Goal: Task Accomplishment & Management: Manage account settings

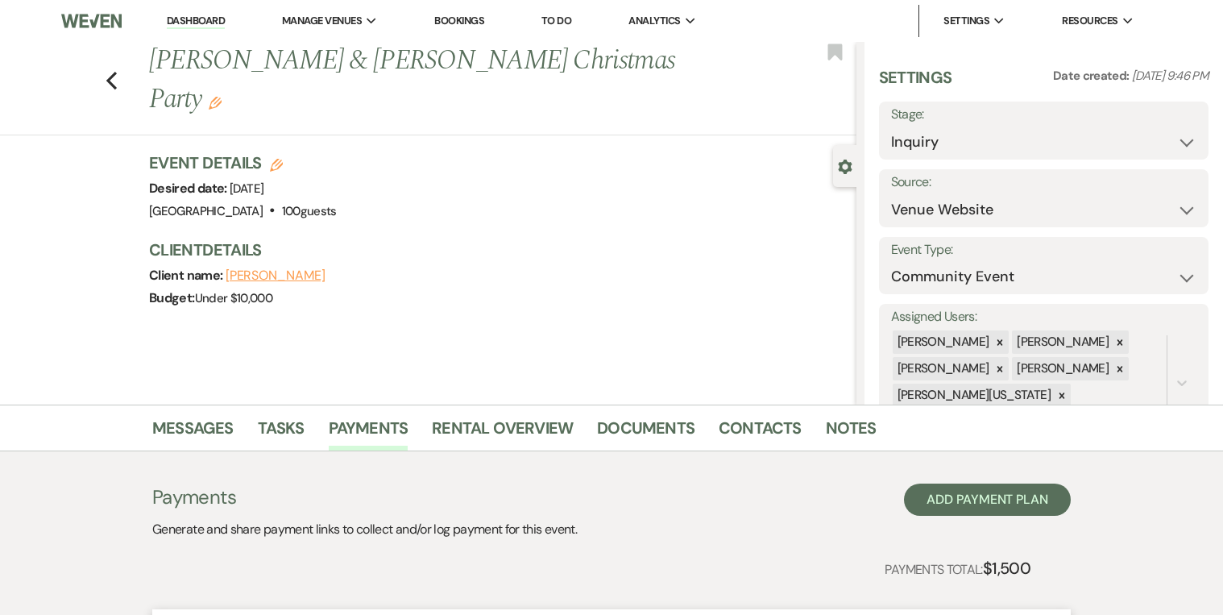
select select "5"
select select "7"
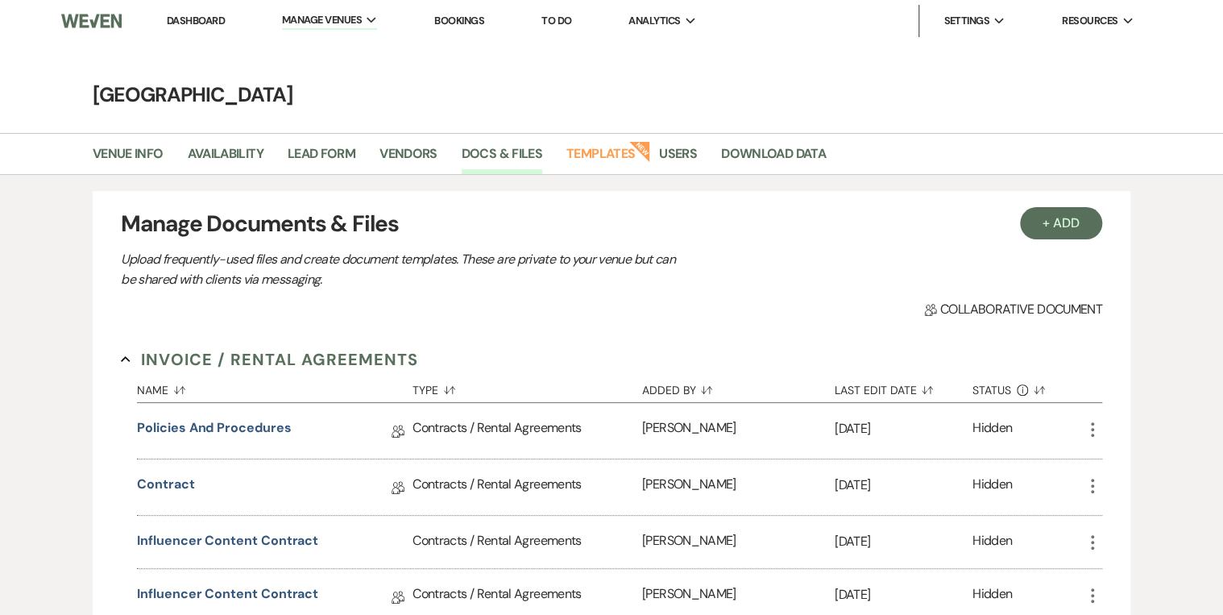
click at [466, 22] on link "Bookings" at bounding box center [459, 21] width 50 height 14
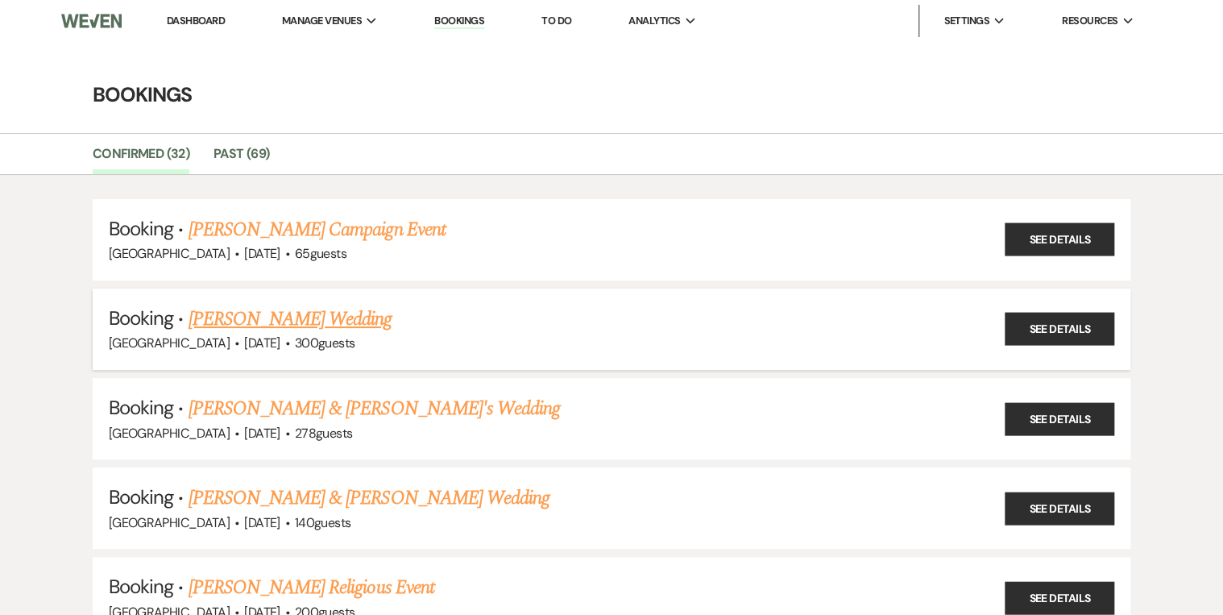
click at [255, 327] on link "[PERSON_NAME] Wedding" at bounding box center [291, 319] width 204 height 29
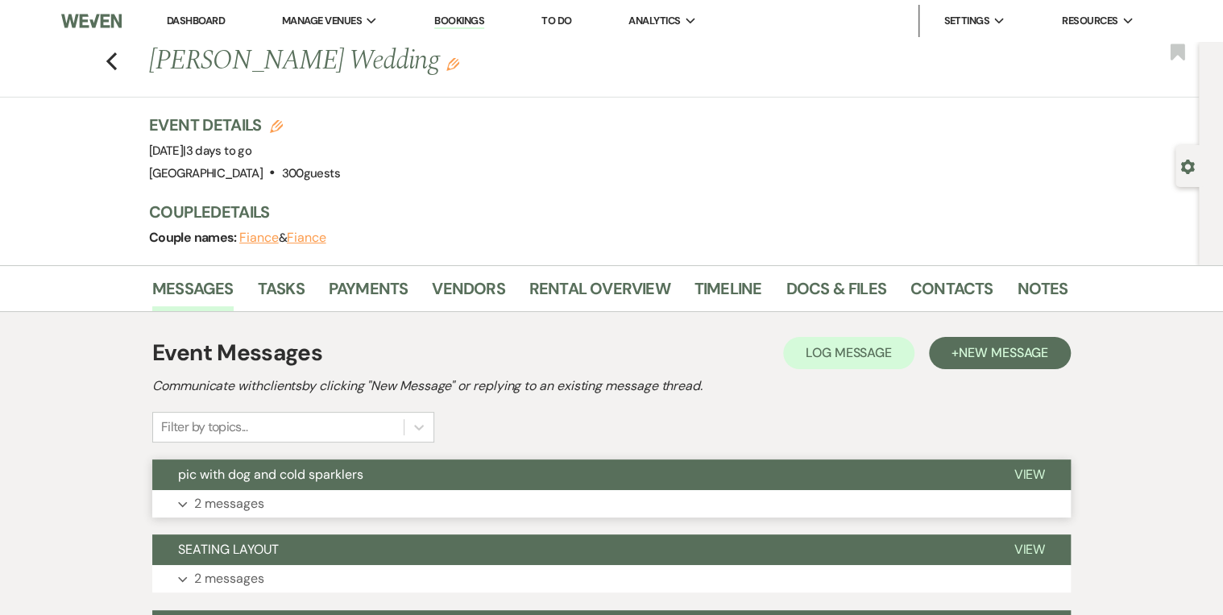
click at [270, 462] on button "pic with dog and cold sparklers" at bounding box center [570, 474] width 836 height 31
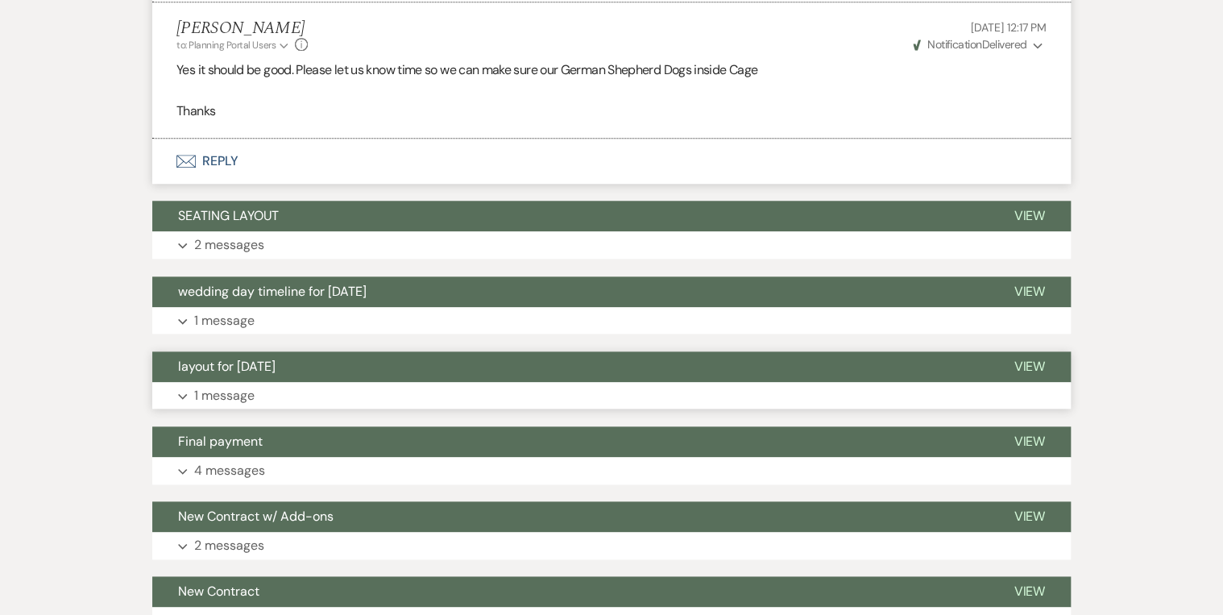
scroll to position [709, 0]
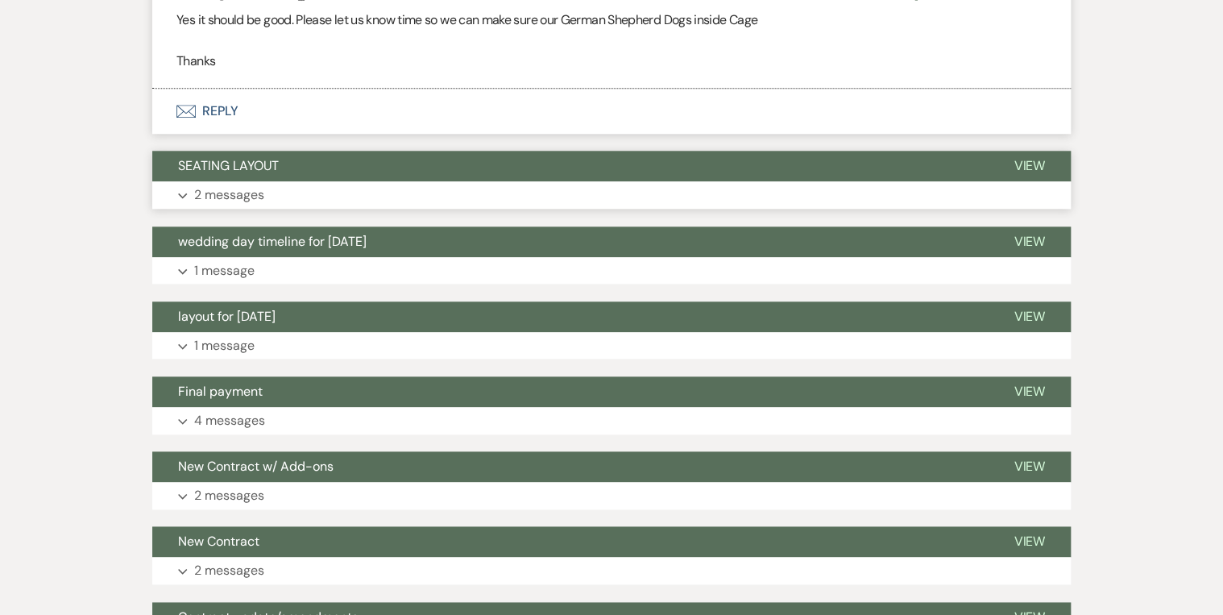
click at [270, 172] on span "SEATING LAYOUT" at bounding box center [228, 165] width 101 height 17
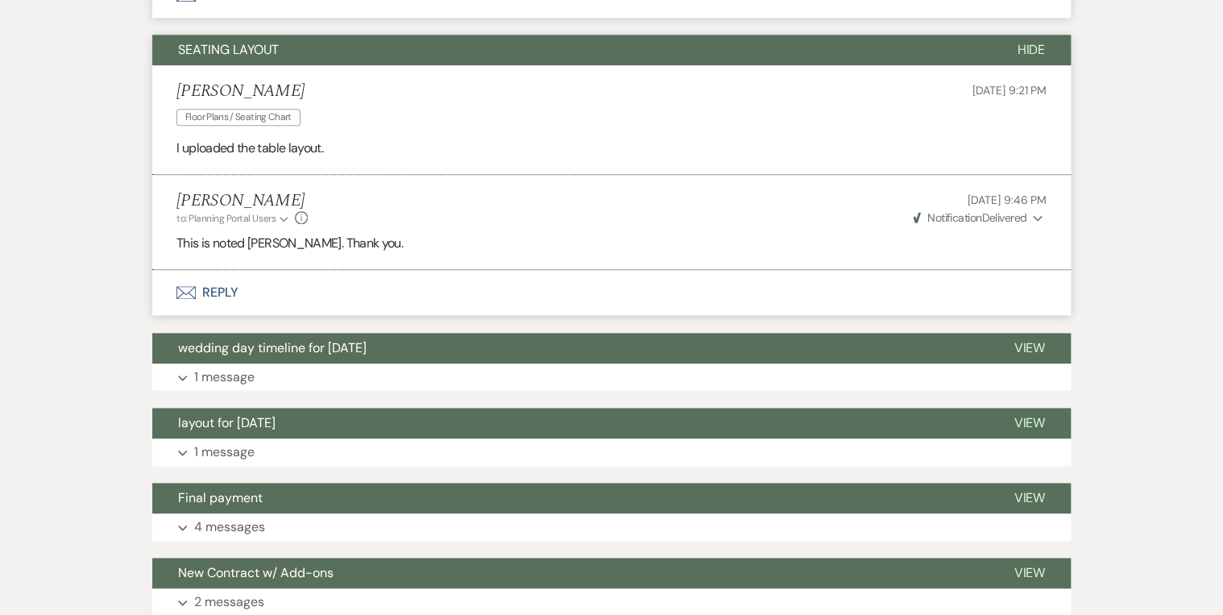
scroll to position [838, 0]
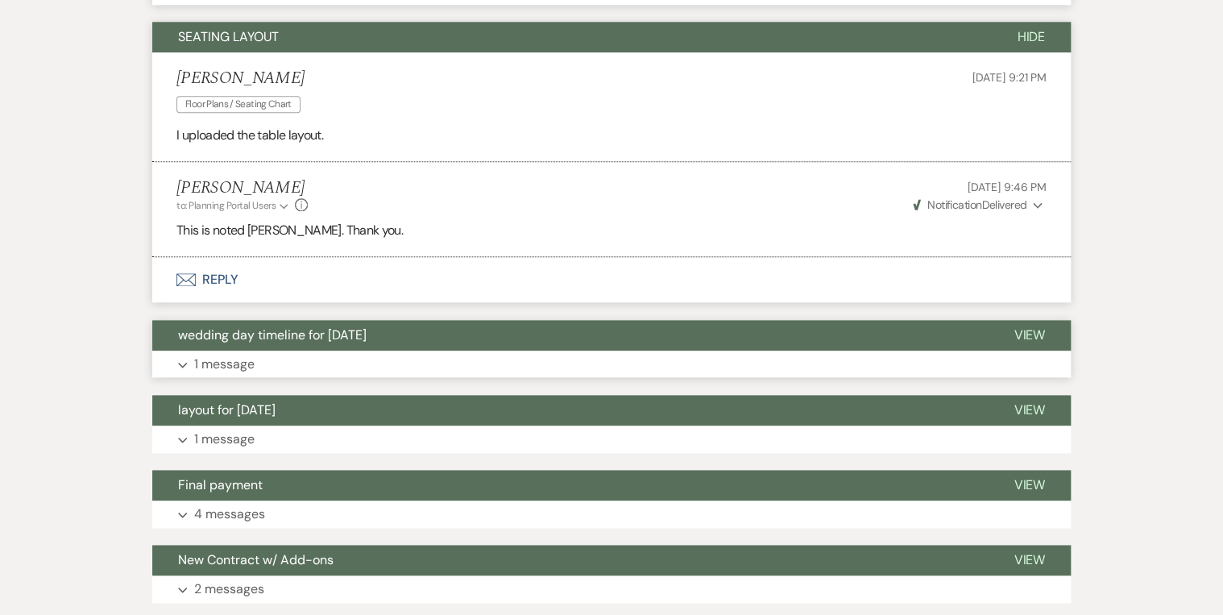
click at [282, 351] on button "Expand 1 message" at bounding box center [611, 364] width 919 height 27
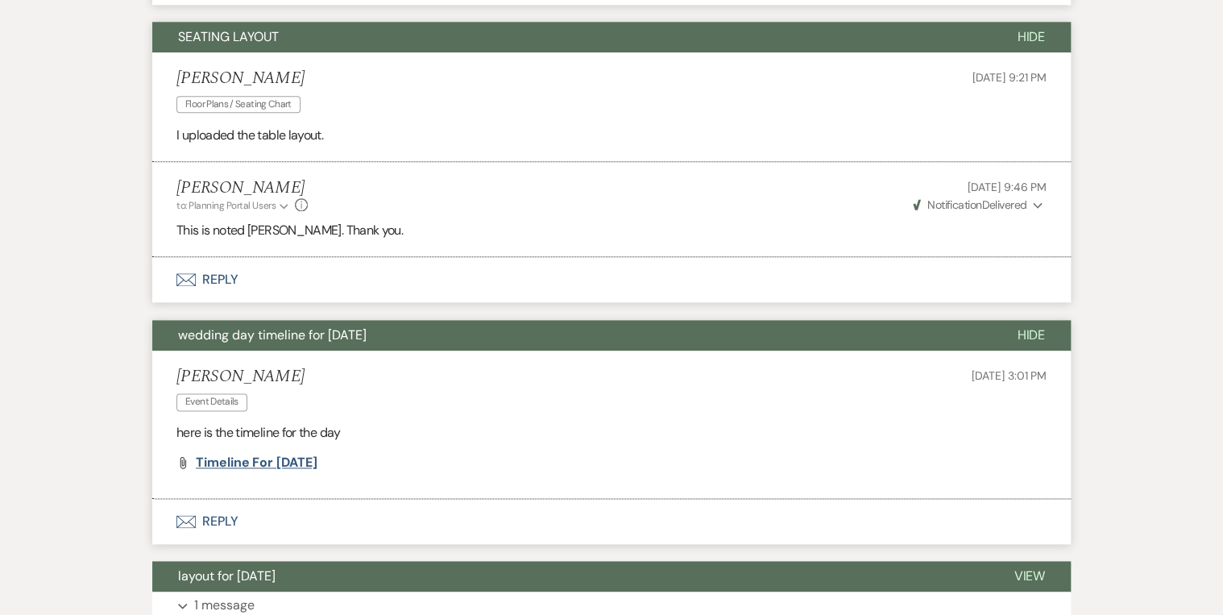
click at [216, 464] on span "Timeline for [DATE]" at bounding box center [256, 462] width 121 height 17
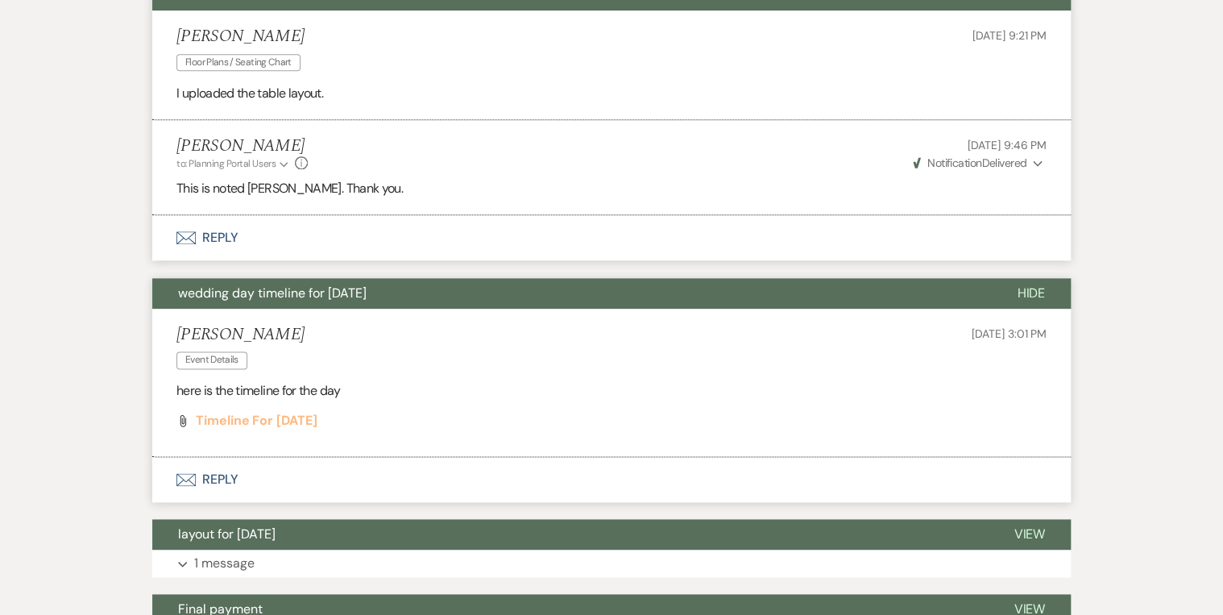
scroll to position [903, 0]
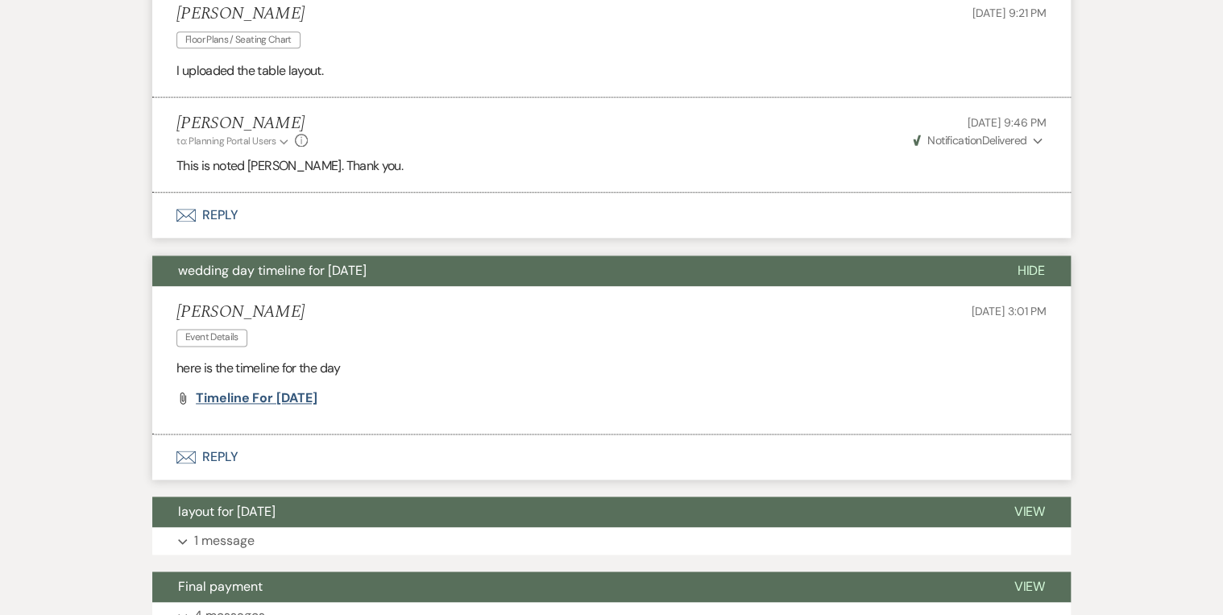
click at [235, 393] on span "Timeline for [DATE]" at bounding box center [256, 397] width 121 height 17
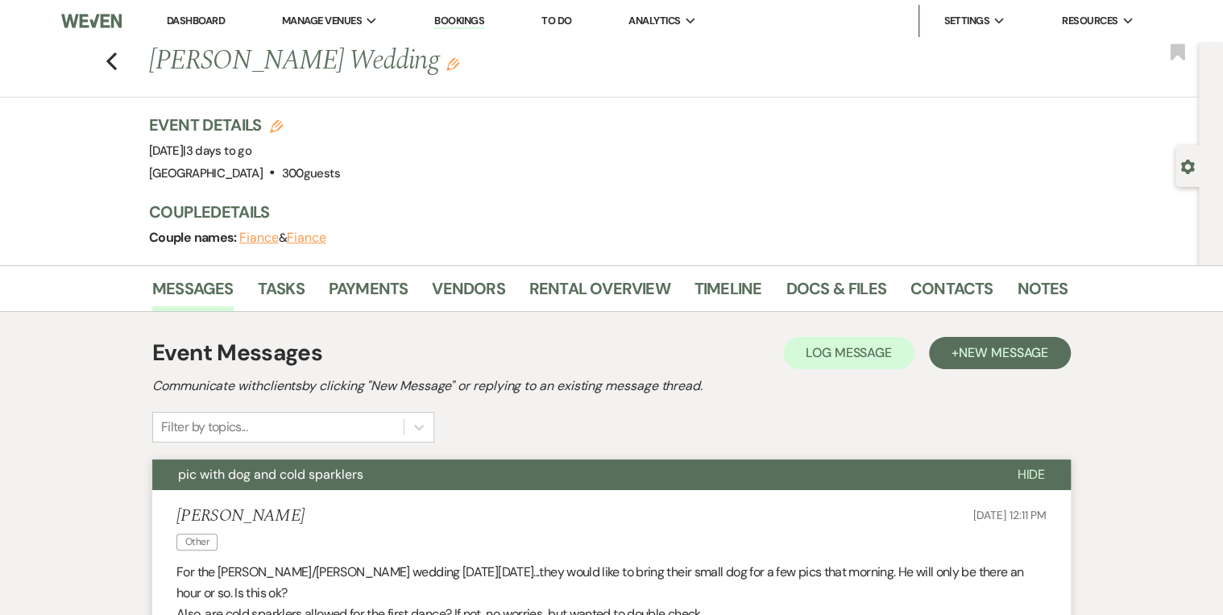
scroll to position [0, 0]
click at [947, 300] on link "Contacts" at bounding box center [952, 293] width 83 height 35
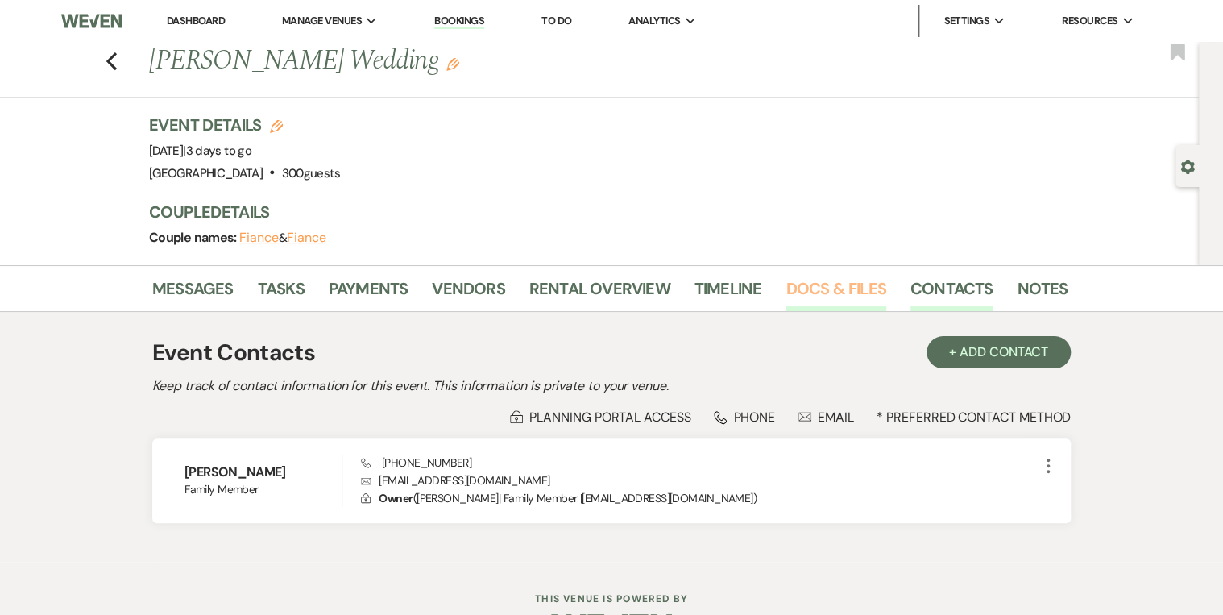
click at [824, 276] on link "Docs & Files" at bounding box center [836, 293] width 100 height 35
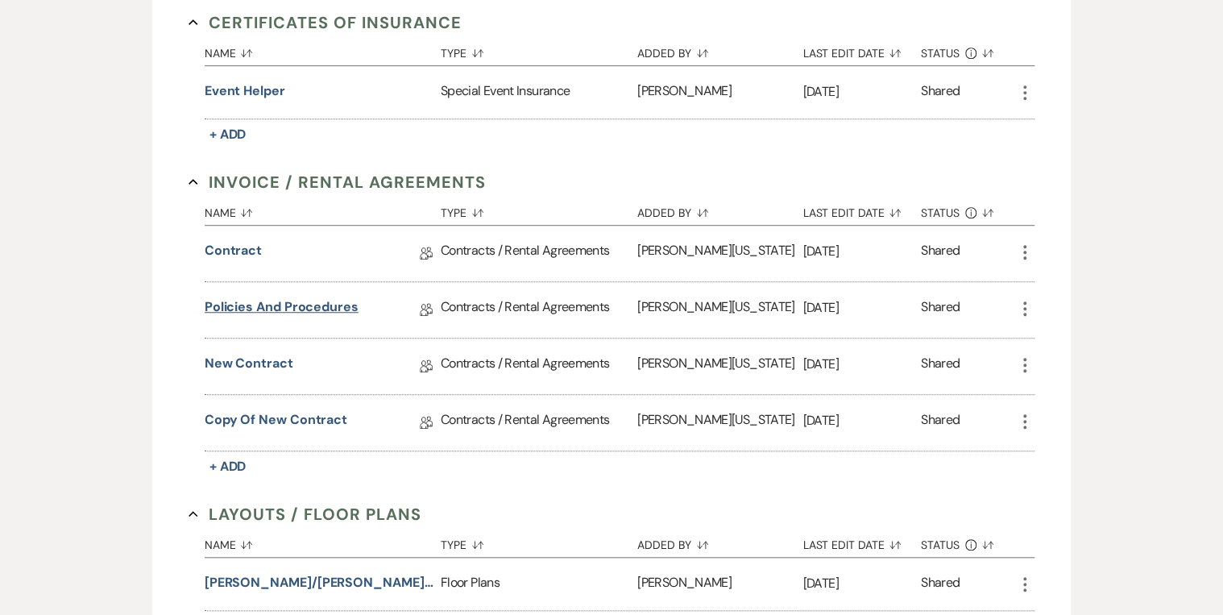
scroll to position [516, 0]
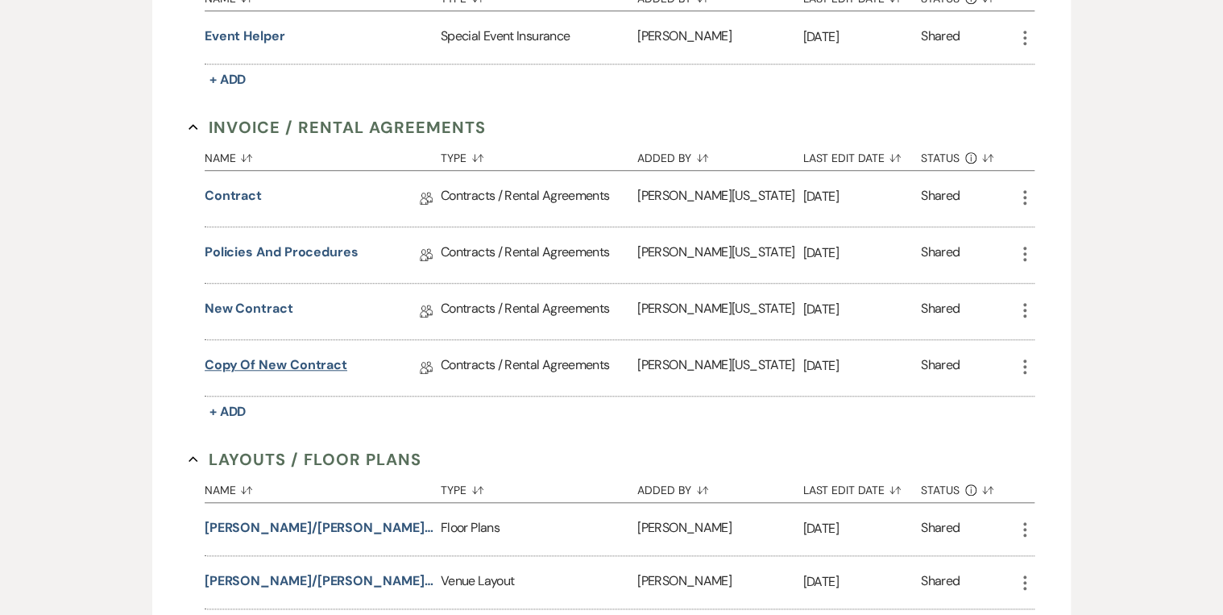
click at [274, 360] on link "Copy of New Contract" at bounding box center [276, 367] width 143 height 25
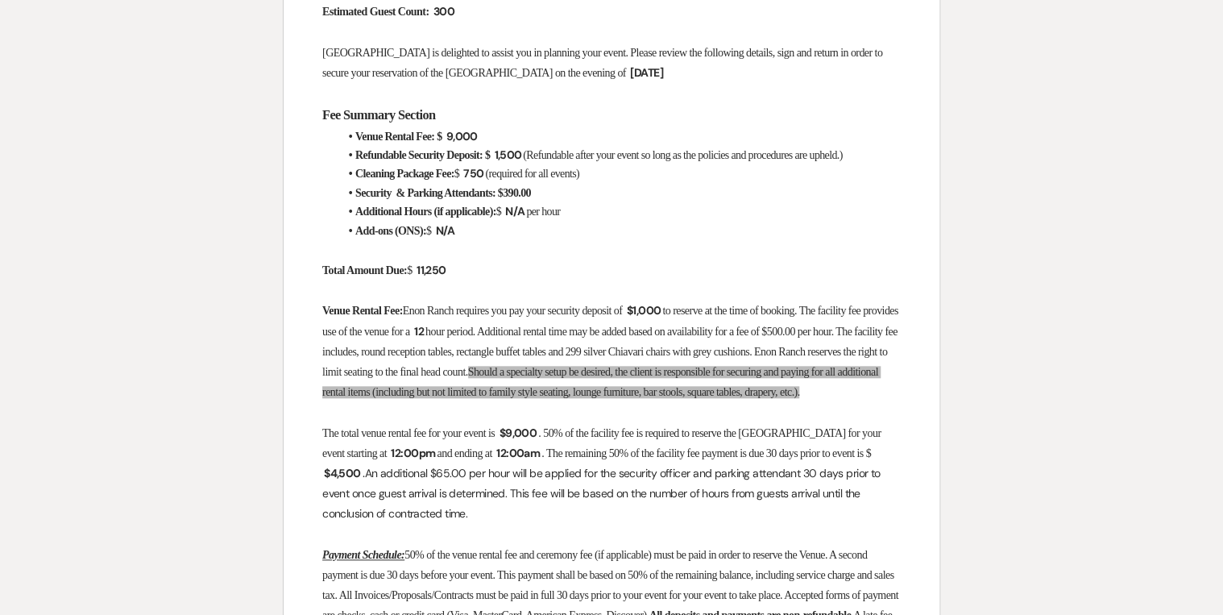
scroll to position [645, 0]
